Goal: Task Accomplishment & Management: Manage account settings

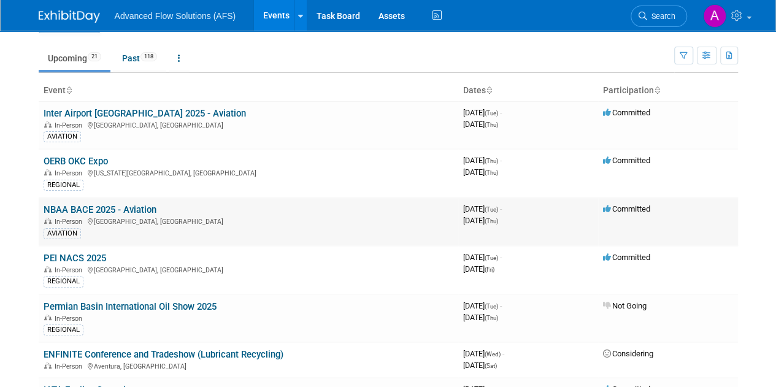
scroll to position [100, 0]
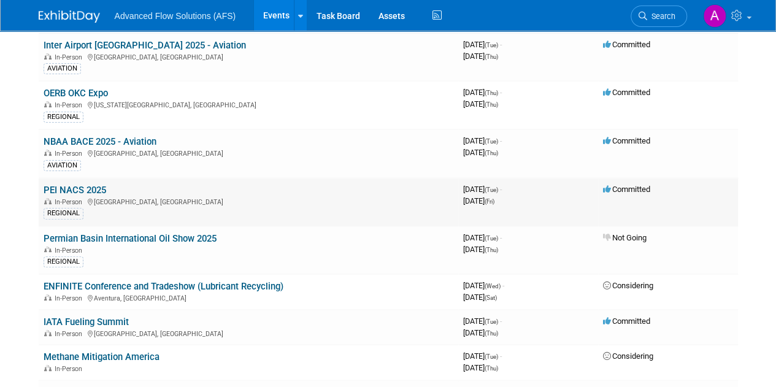
click at [94, 196] on div "In-Person [GEOGRAPHIC_DATA], [GEOGRAPHIC_DATA]" at bounding box center [249, 201] width 410 height 10
click at [95, 191] on link "PEI NACS 2025" at bounding box center [75, 190] width 63 height 11
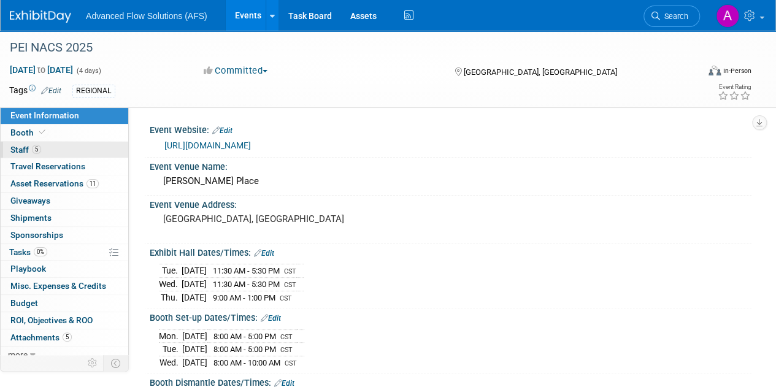
click at [44, 148] on link "5 Staff 5" at bounding box center [65, 150] width 128 height 17
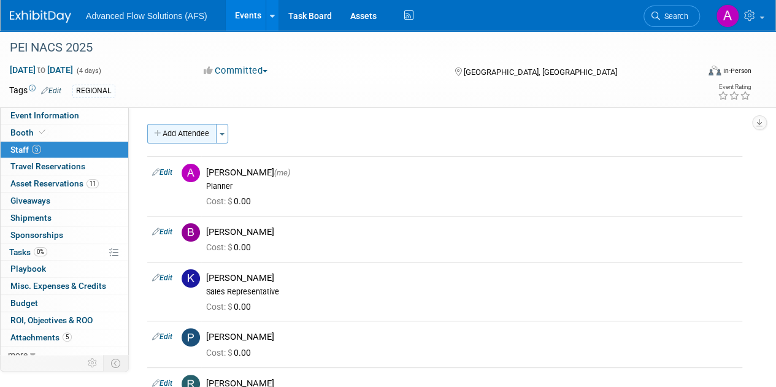
click at [197, 133] on button "Add Attendee" at bounding box center [181, 134] width 69 height 20
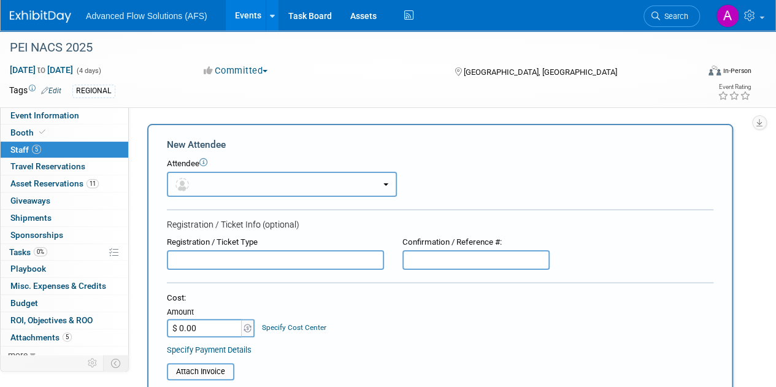
click at [201, 180] on button "button" at bounding box center [282, 184] width 230 height 25
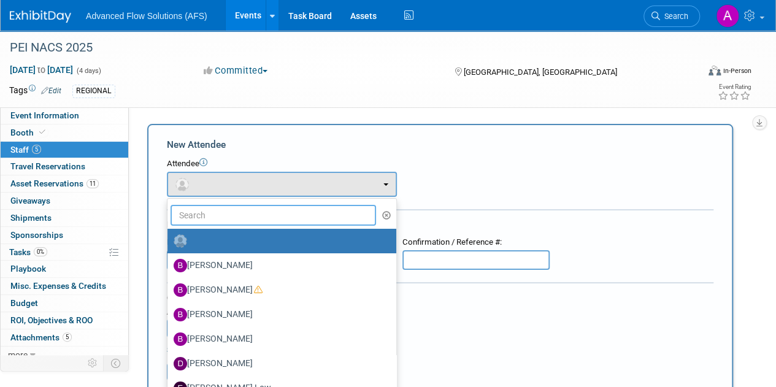
click at [204, 217] on input "text" at bounding box center [274, 215] width 206 height 21
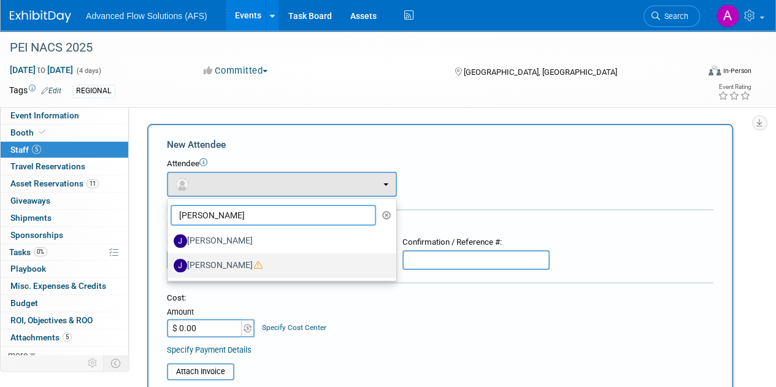
type input "jason"
click at [238, 268] on label "Jason Gartrell" at bounding box center [279, 266] width 210 height 20
click at [169, 268] on input "Jason Gartrell" at bounding box center [165, 264] width 8 height 8
select select "7e2c4bfc-9a0b-43ce-abf1-5b827236e47f"
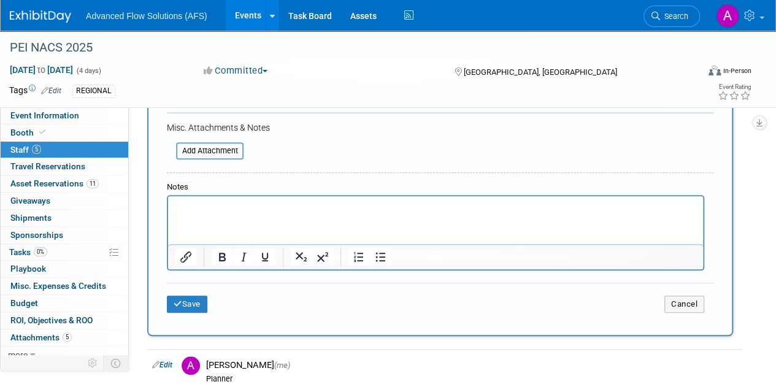
scroll to position [339, 0]
click at [195, 298] on button "Save" at bounding box center [187, 305] width 40 height 17
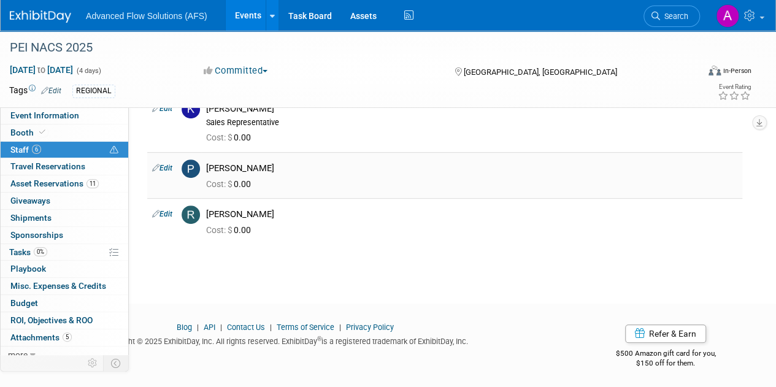
scroll to position [0, 0]
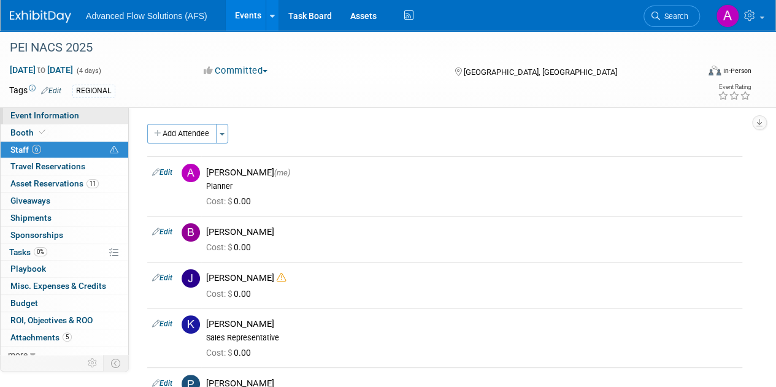
click at [67, 115] on span "Event Information" at bounding box center [44, 115] width 69 height 10
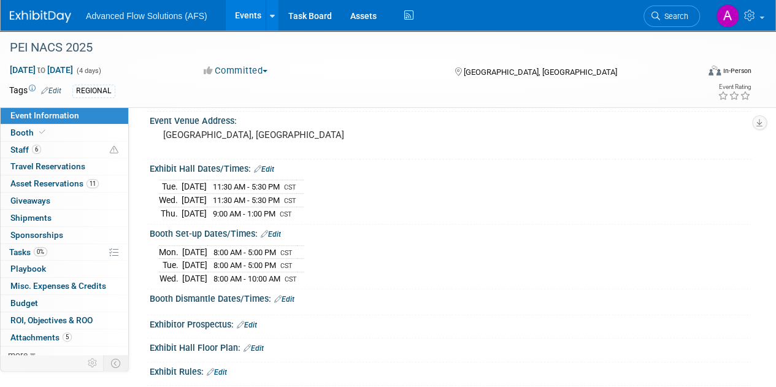
scroll to position [83, 0]
drag, startPoint x: 326, startPoint y: 214, endPoint x: 150, endPoint y: 188, distance: 178.0
click at [150, 188] on div "Tue. Oct 14, 2025 11:30 AM - 5:30 PM CST Wed. Oct 15, 2025 11:30 AM - 5:30 PM C…" at bounding box center [451, 197] width 602 height 47
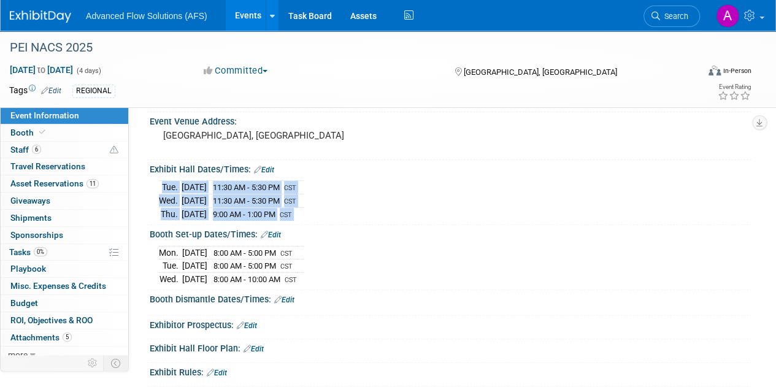
click at [150, 188] on div "Tue. Oct 14, 2025 11:30 AM - 5:30 PM CST Wed. Oct 15, 2025 11:30 AM - 5:30 PM C…" at bounding box center [451, 197] width 602 height 47
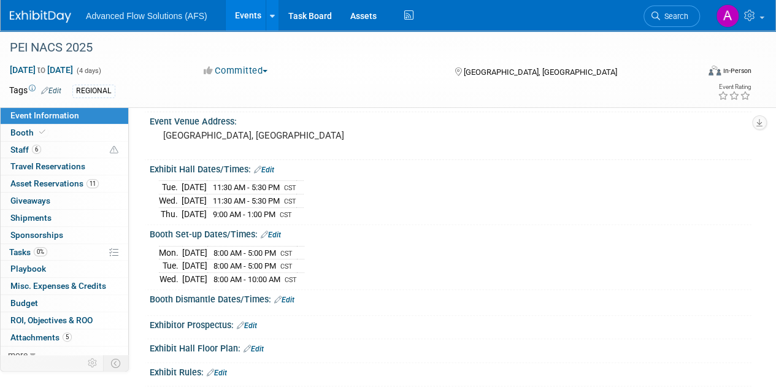
drag, startPoint x: 163, startPoint y: 184, endPoint x: 318, endPoint y: 208, distance: 156.5
click at [304, 208] on tbody "Tue. Oct 14, 2025 11:30 AM - 5:30 PM CST Wed. Oct 15, 2025 11:30 AM - 5:30 PM C…" at bounding box center [231, 200] width 145 height 39
copy tbody "Tue. Oct 14, 2025 11:30 AM - 5:30 PM CST Wed. Oct 15, 2025 11:30 AM - 5:30 PM C…"
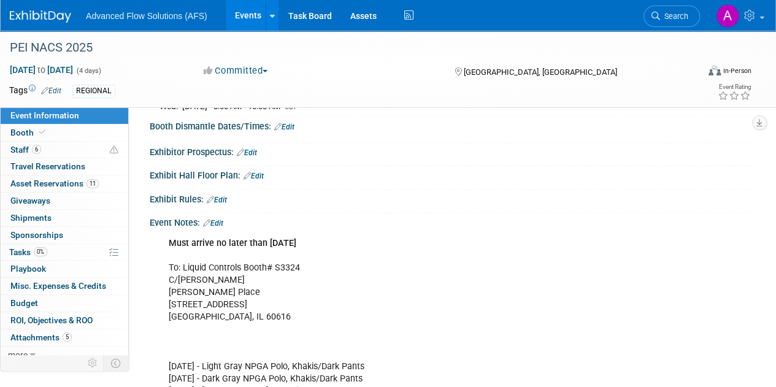
scroll to position [271, 0]
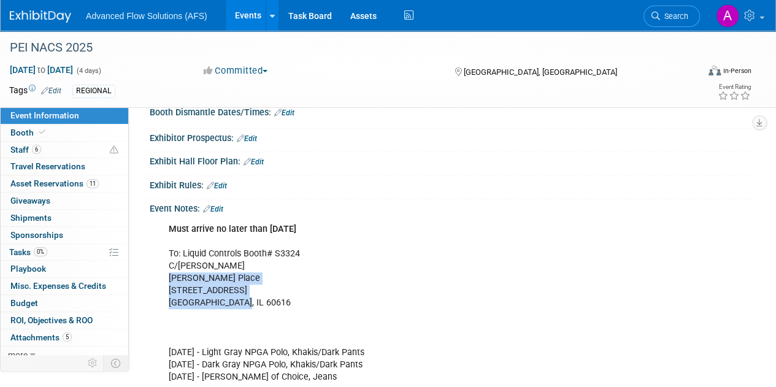
drag, startPoint x: 243, startPoint y: 299, endPoint x: 163, endPoint y: 274, distance: 84.2
click at [163, 274] on div "Must arrive no later than October 3rd To: Liquid Controls Booth# S3324 C/O Free…" at bounding box center [396, 303] width 472 height 172
copy div "McCormick Place 2301 S. Lake Shore Dr. Chicago, IL 60616"
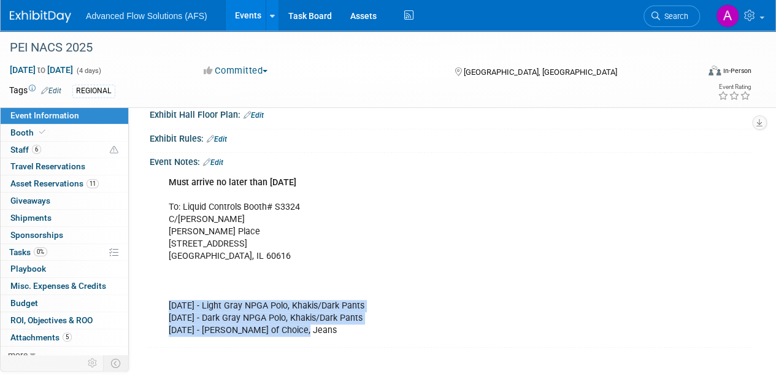
drag, startPoint x: 310, startPoint y: 326, endPoint x: 167, endPoint y: 304, distance: 144.7
click at [167, 304] on div "Must arrive no later than October 3rd To: Liquid Controls Booth# S3324 C/O Free…" at bounding box center [396, 257] width 472 height 172
copy div "Oct 14 - Light Gray NPGA Polo, Khakis/Dark Pants Oct 15 - Dark Gray NPGA Polo, …"
